Goal: Task Accomplishment & Management: Use online tool/utility

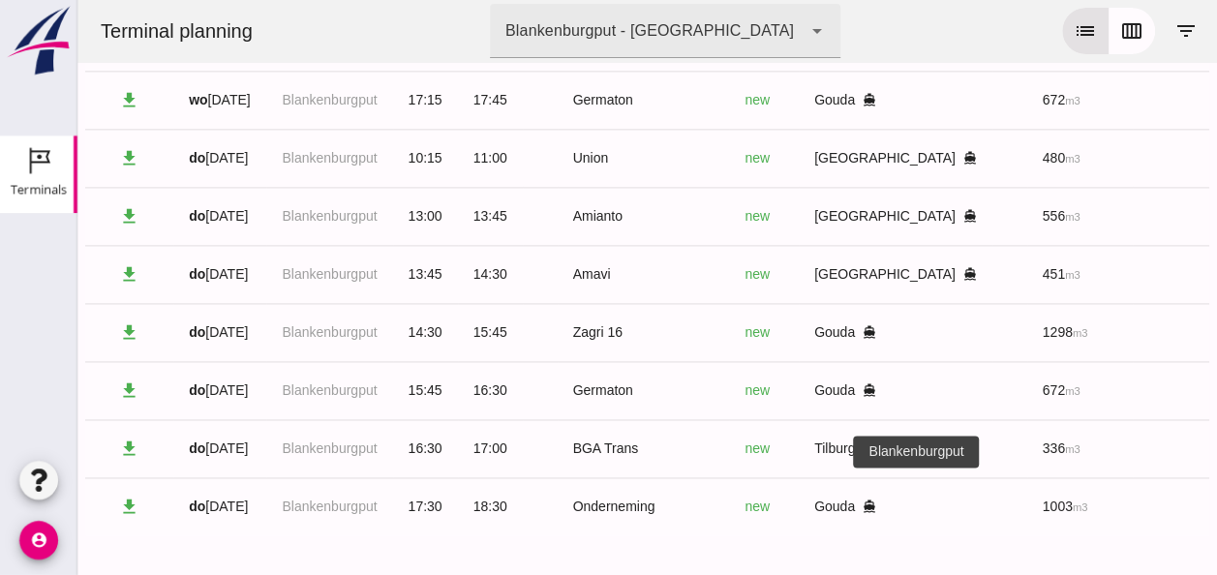
scroll to position [0, 507]
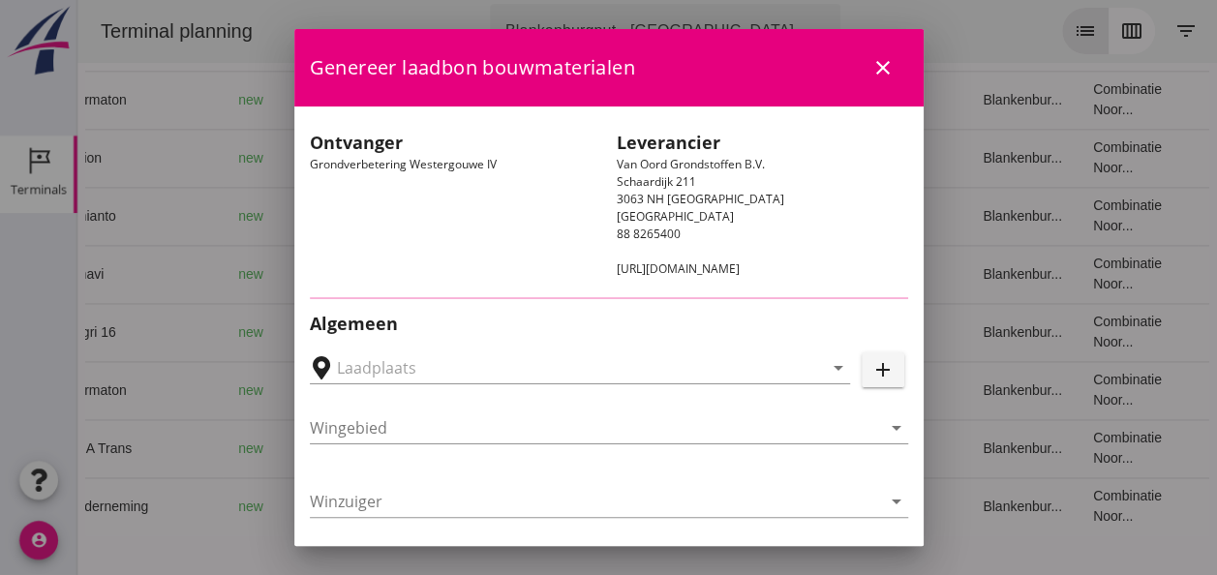
type input "Loswal Fa. J. Bos&Zonen, [GEOGRAPHIC_DATA]"
type input "Onderneming"
type input "[PERSON_NAME]"
type input "1231"
type input "Ontzilt oph.zand [75] (6120)"
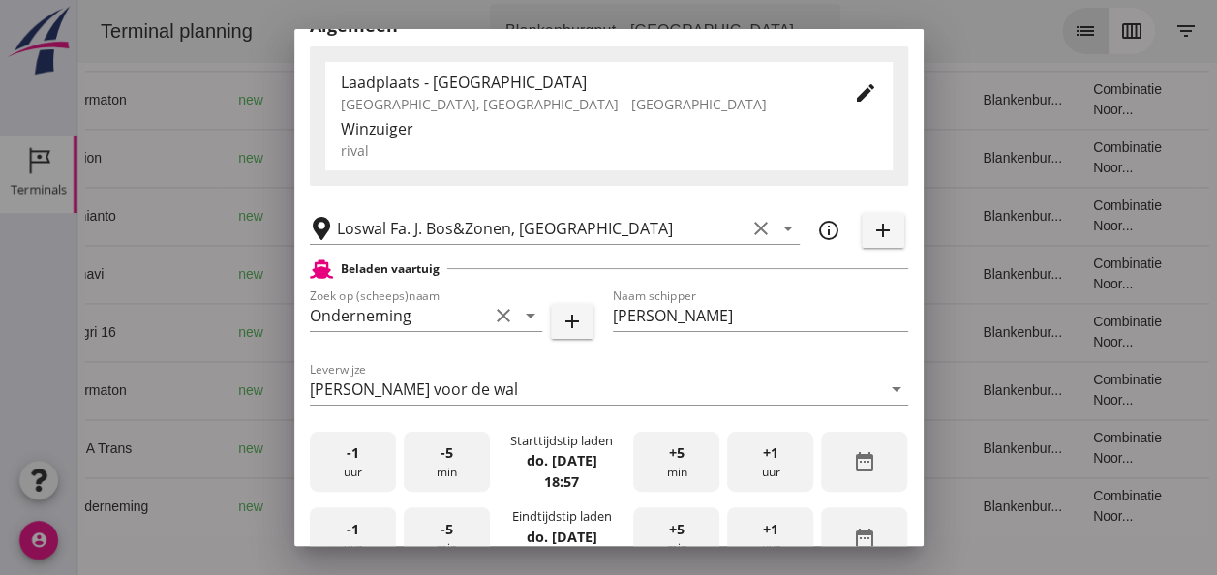
scroll to position [291, 0]
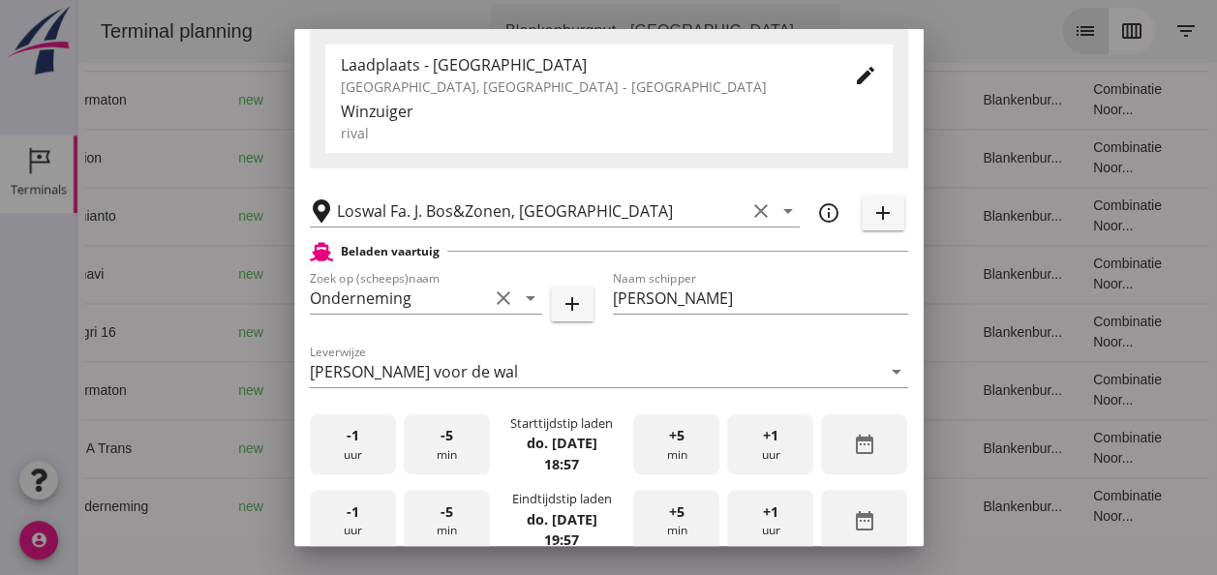
click at [370, 447] on div "-1 uur" at bounding box center [353, 445] width 86 height 61
click at [670, 438] on span "+5" at bounding box center [676, 435] width 15 height 21
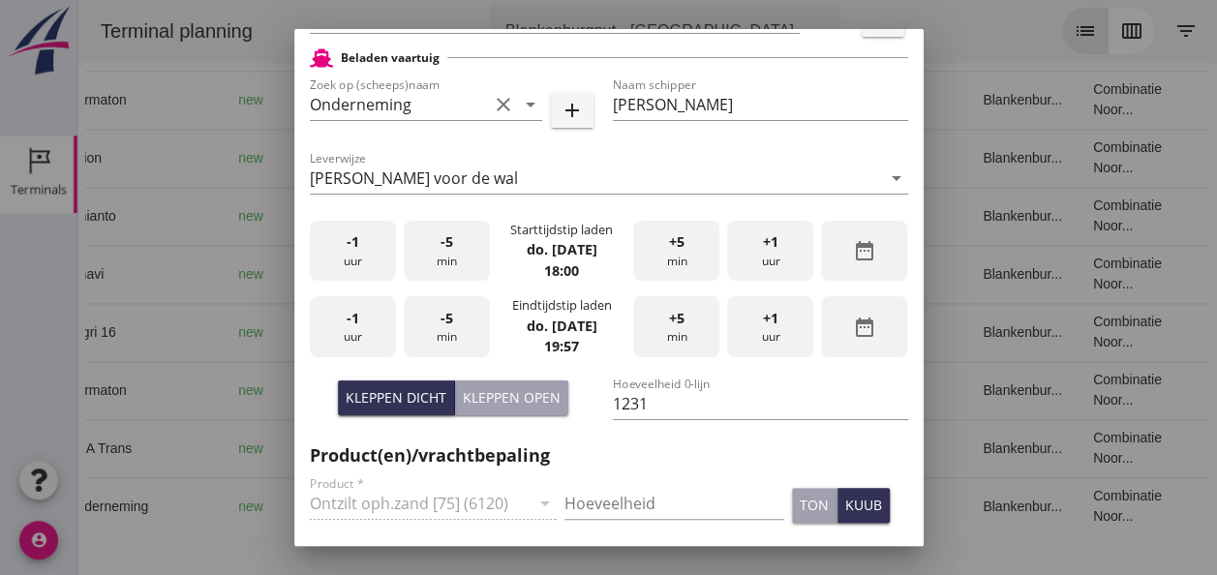
drag, startPoint x: 348, startPoint y: 321, endPoint x: 399, endPoint y: 319, distance: 51.4
click at [354, 320] on span "-1" at bounding box center [353, 318] width 13 height 21
click at [447, 319] on span "-5" at bounding box center [447, 318] width 13 height 21
click at [451, 320] on div "-5 min" at bounding box center [447, 326] width 86 height 61
click at [452, 320] on div "-5 min" at bounding box center [447, 326] width 86 height 61
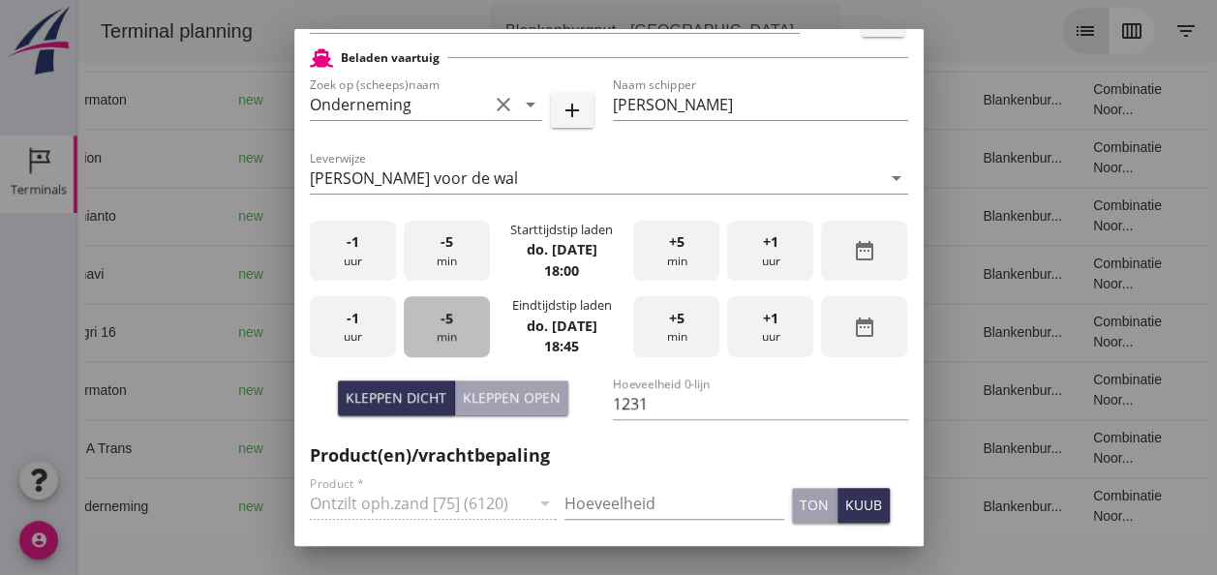
click at [452, 320] on div "-5 min" at bounding box center [447, 326] width 86 height 61
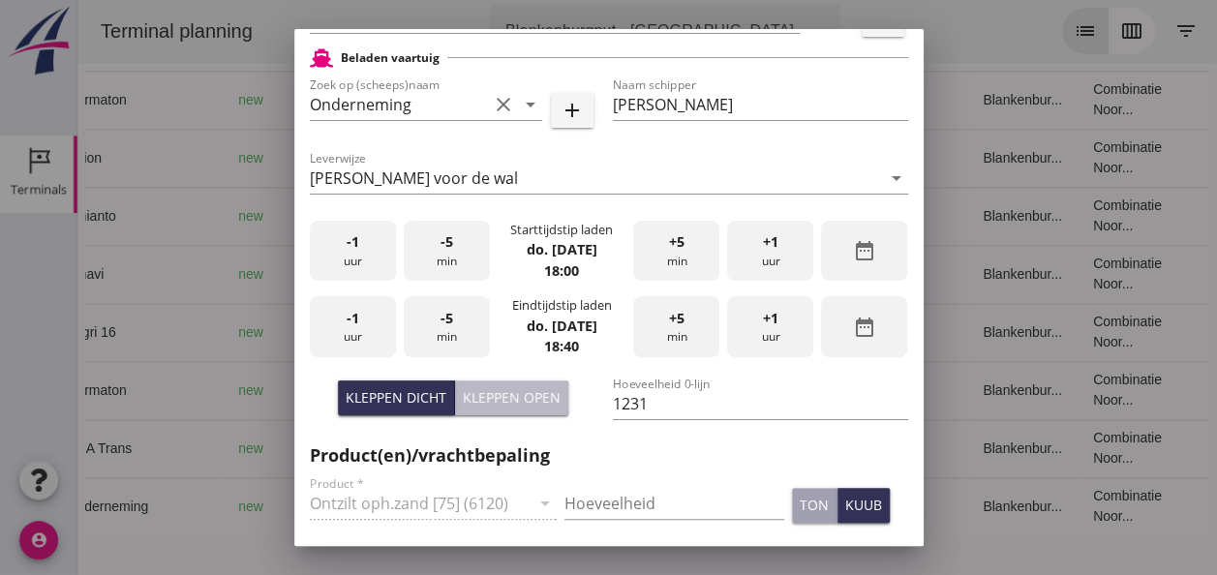
click at [511, 401] on div "Kleppen open" at bounding box center [512, 397] width 98 height 20
type input "1003"
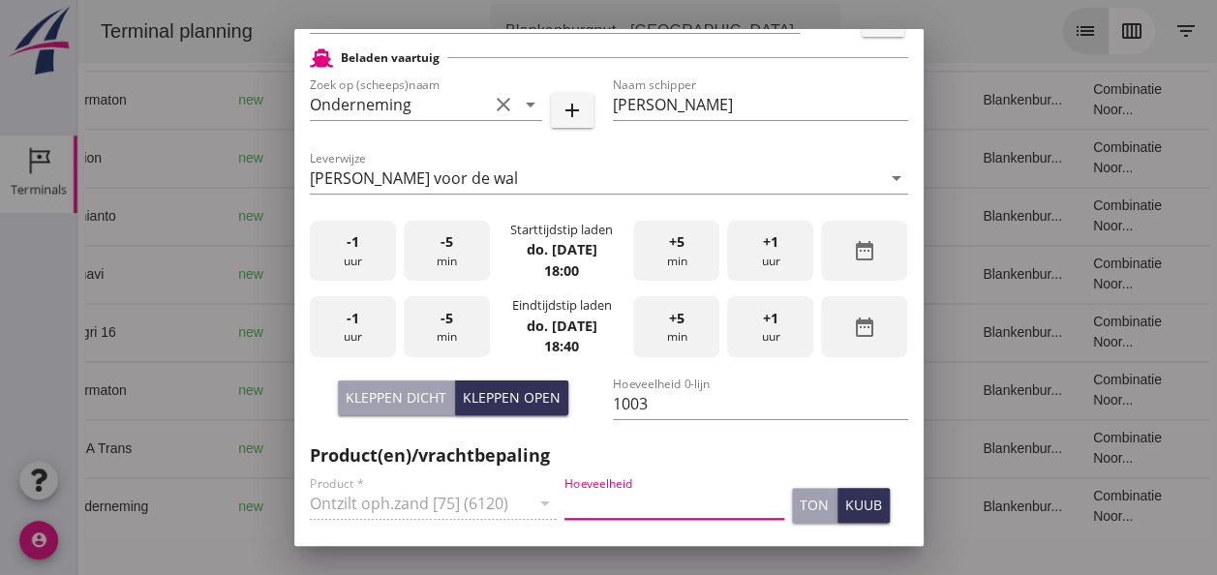
click at [585, 496] on input "Hoeveelheid" at bounding box center [675, 503] width 220 height 31
type input "1003"
click at [851, 507] on div "kuub" at bounding box center [864, 505] width 37 height 20
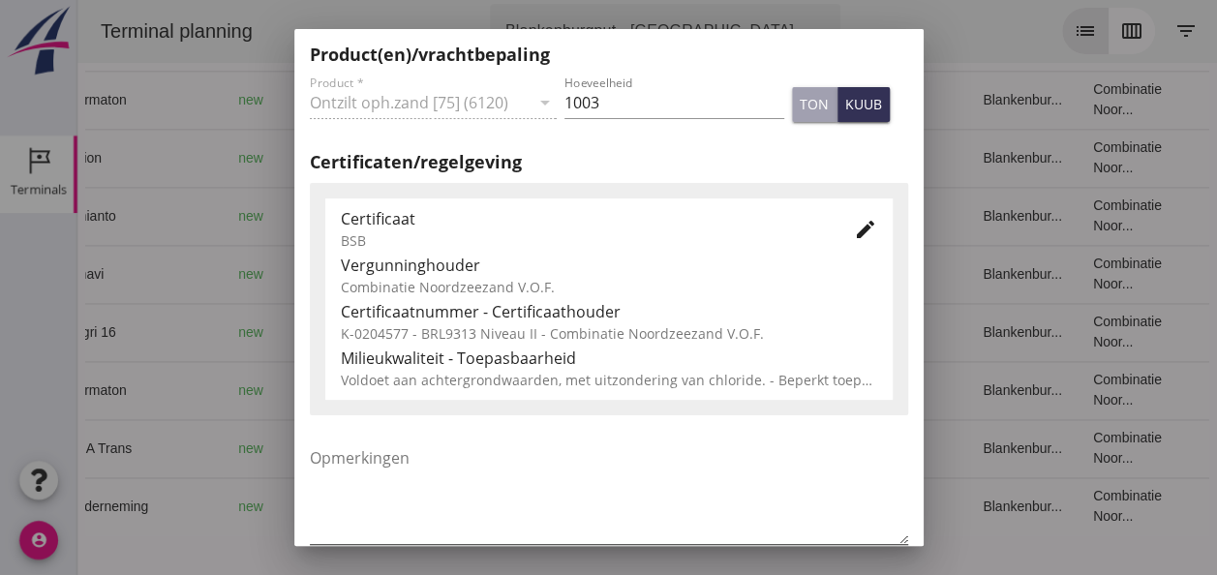
scroll to position [987, 0]
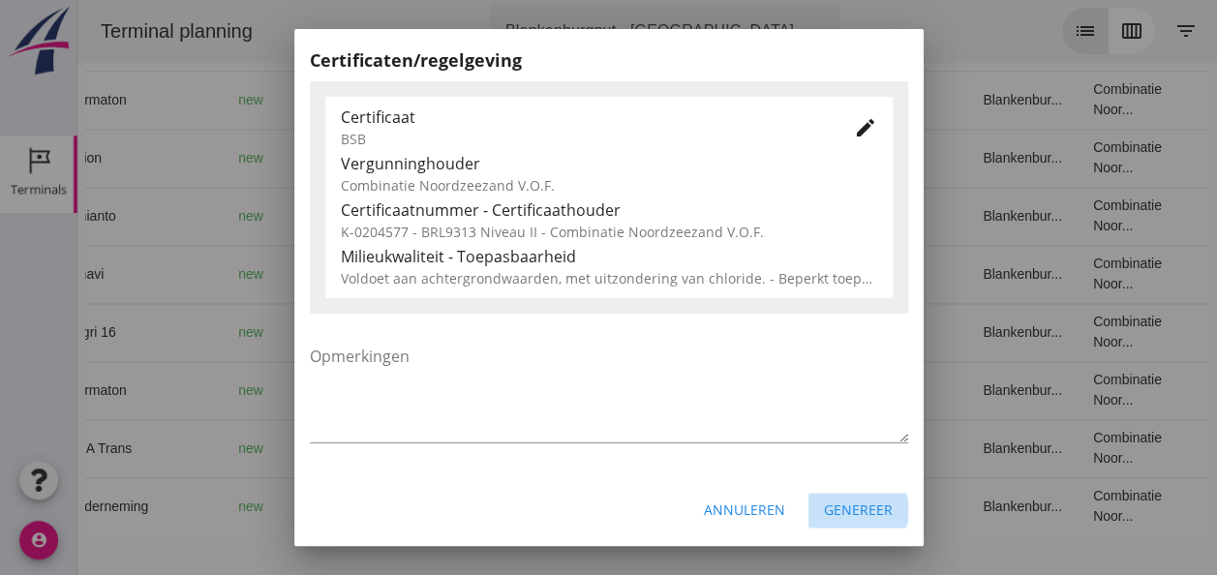
click at [847, 513] on div "Genereer" at bounding box center [858, 510] width 69 height 20
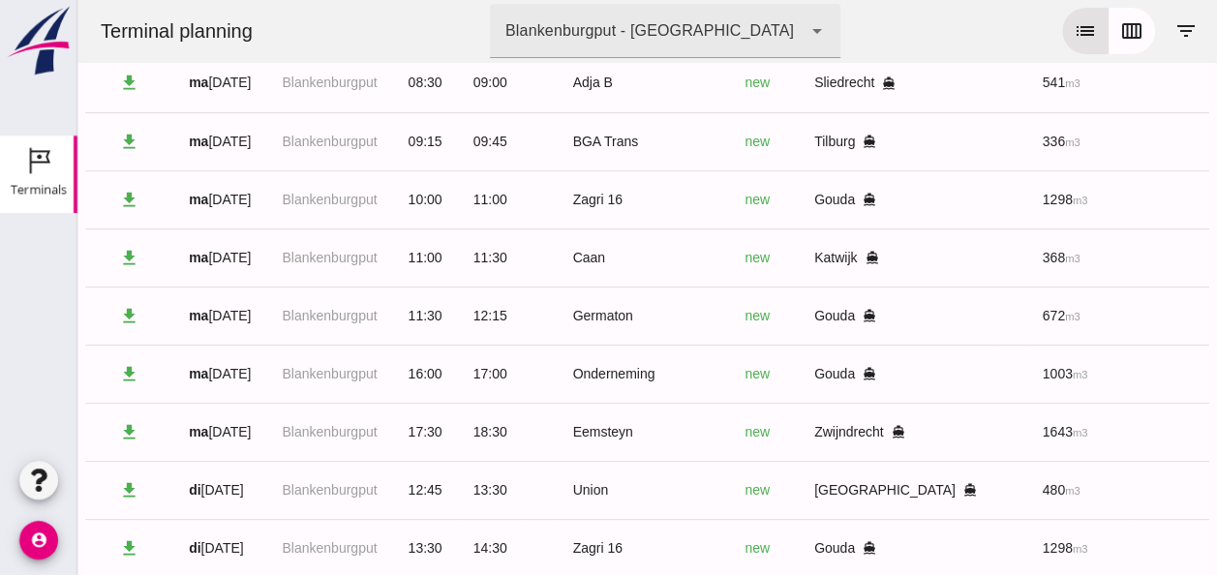
scroll to position [6, 0]
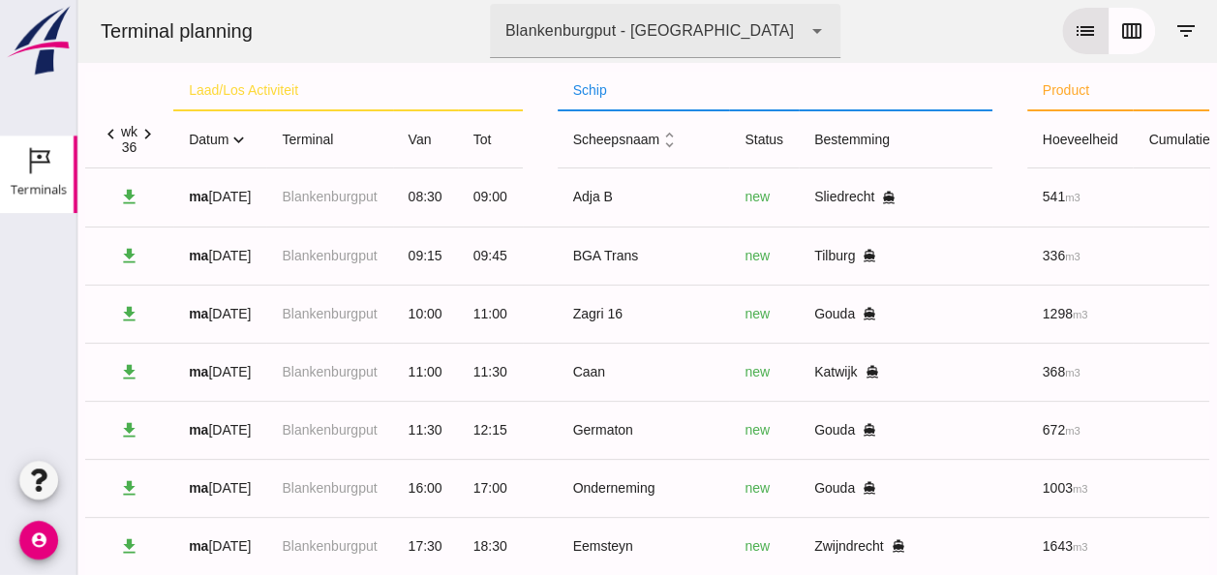
click at [244, 139] on icon "expand_more" at bounding box center [239, 140] width 20 height 20
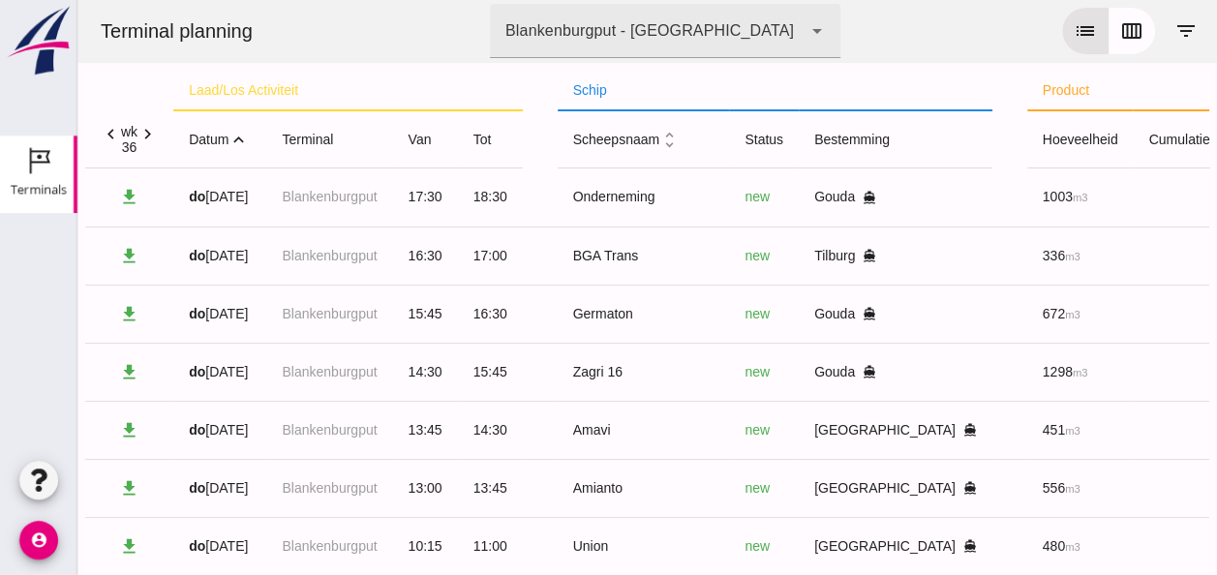
click at [244, 139] on icon "expand_less" at bounding box center [239, 140] width 20 height 20
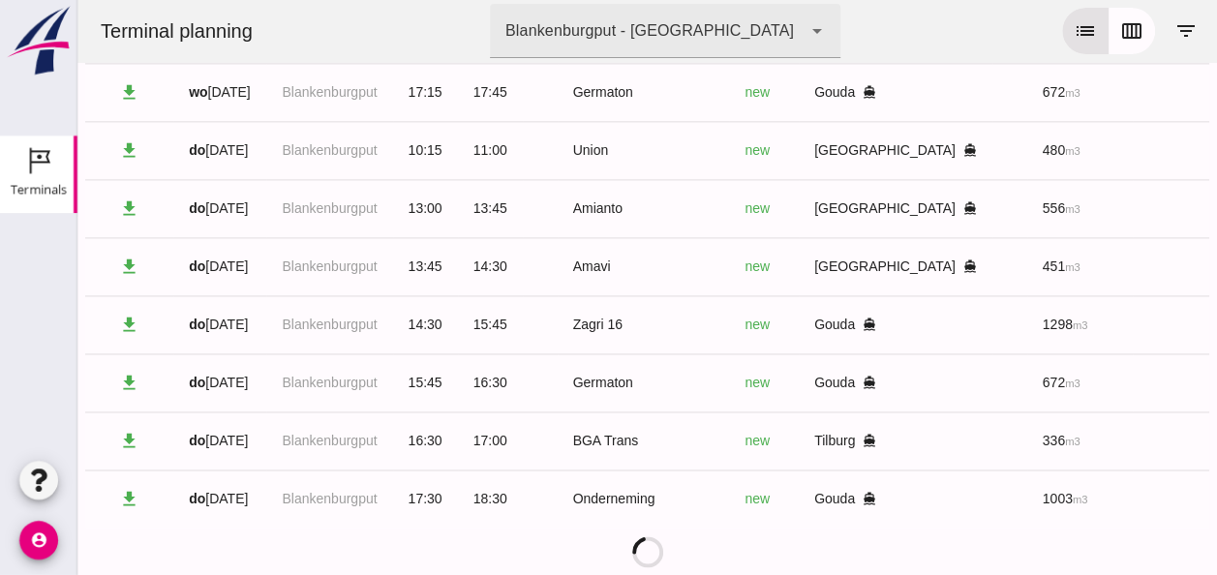
scroll to position [1280, 0]
